Goal: Find specific page/section: Find specific page/section

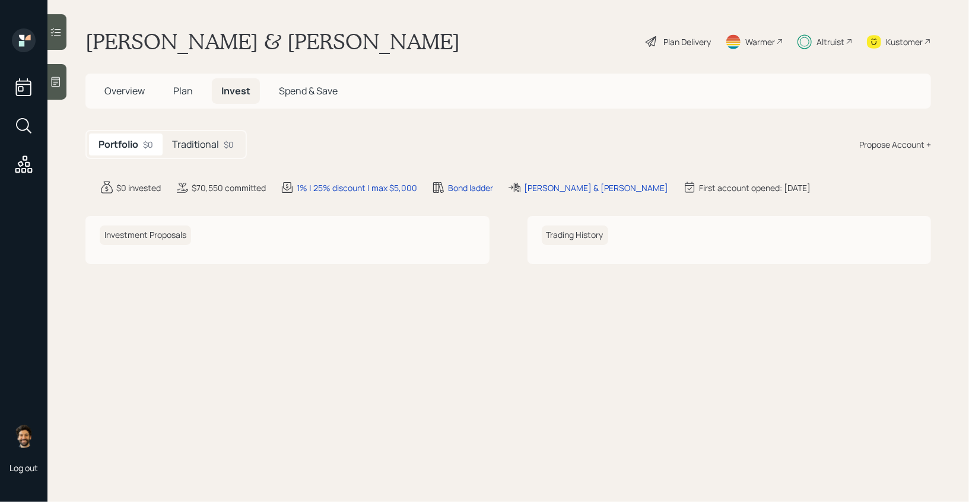
click at [194, 134] on div "Traditional $0" at bounding box center [203, 145] width 81 height 22
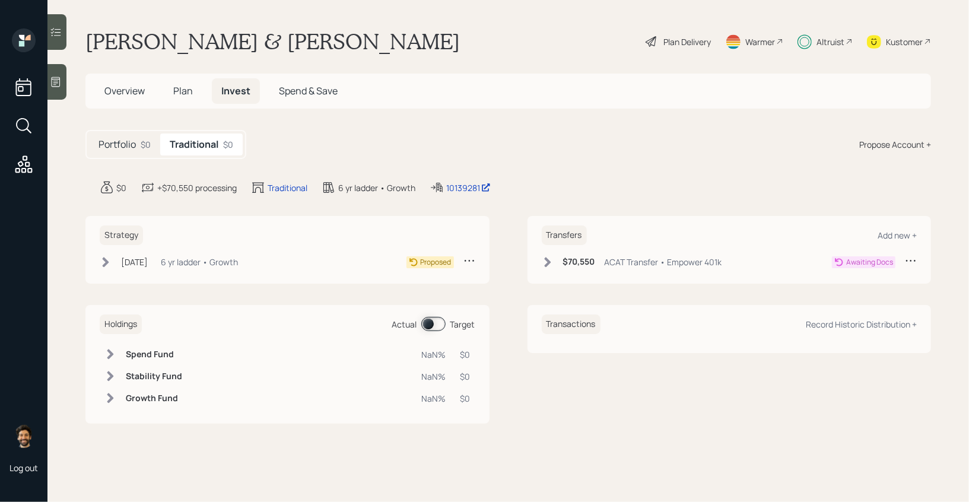
click at [176, 88] on span "Plan" at bounding box center [183, 90] width 20 height 13
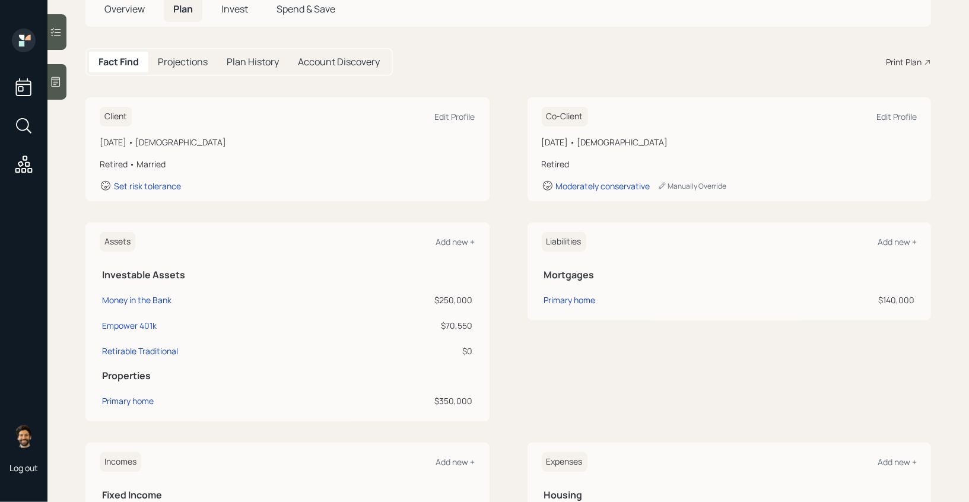
scroll to position [66, 0]
